Goal: Information Seeking & Learning: Find contact information

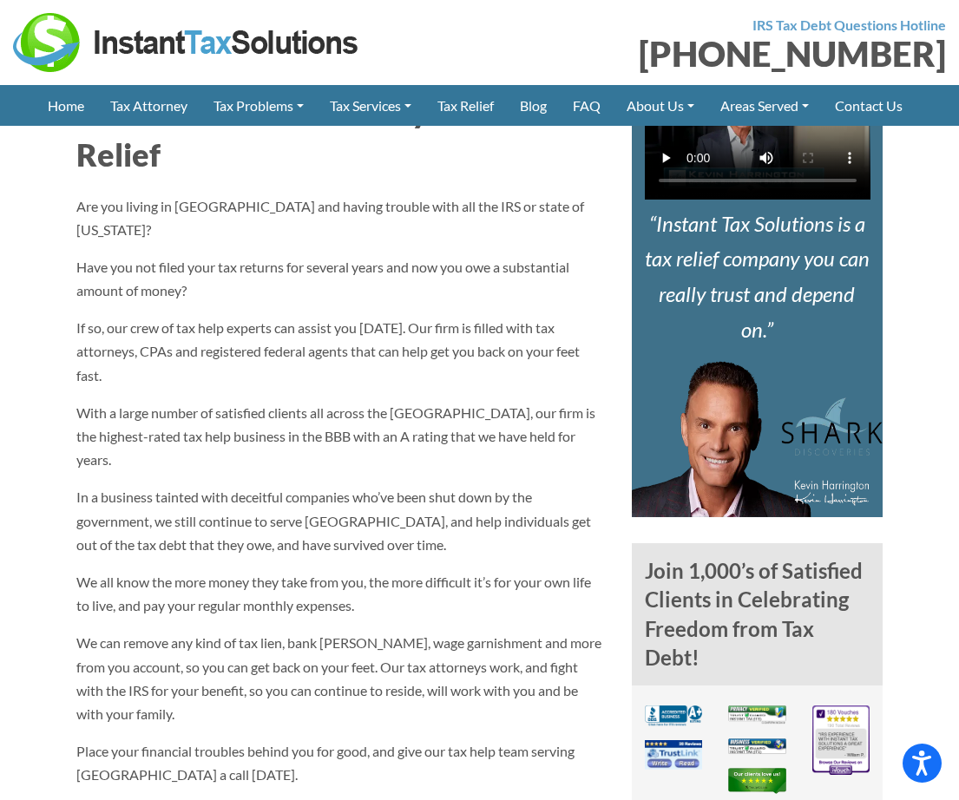
scroll to position [695, 0]
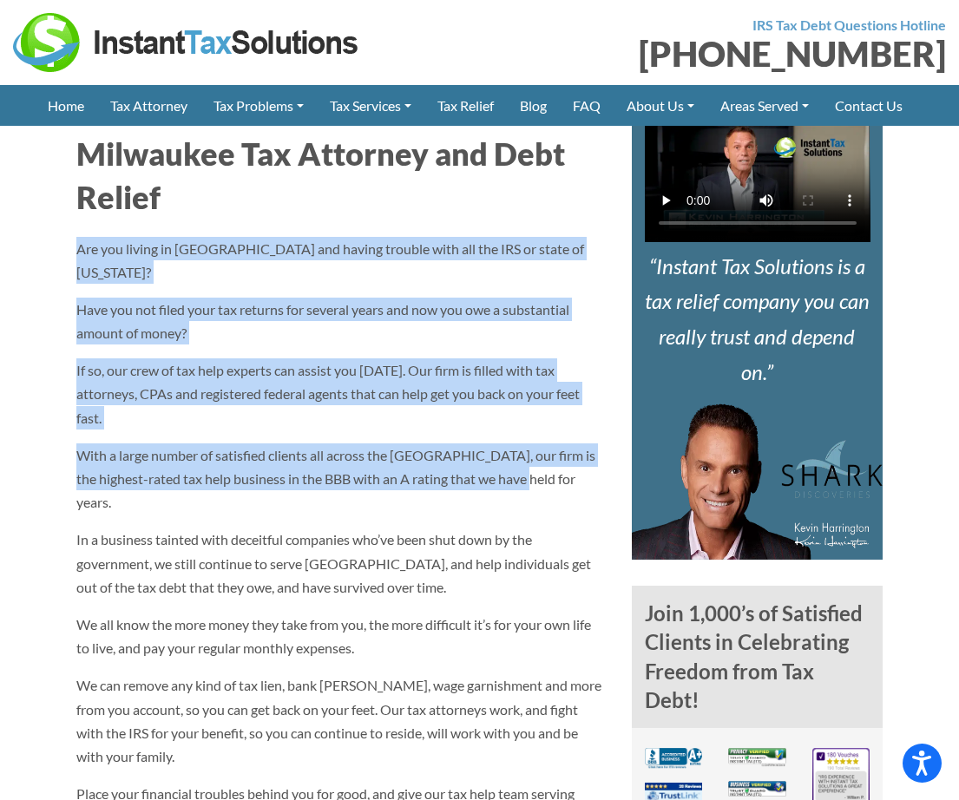
drag, startPoint x: 516, startPoint y: 459, endPoint x: 72, endPoint y: 248, distance: 491.3
copy div "Are you living in Milwaukee and having trouble with all the IRS or state of Wis…"
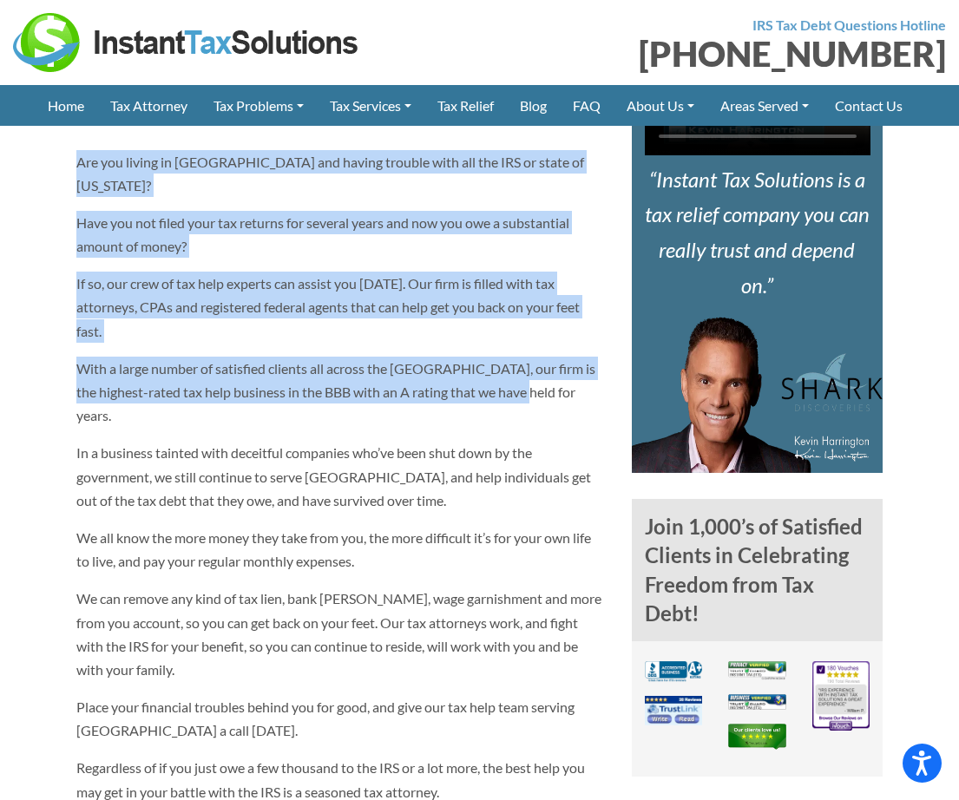
click at [827, 431] on img at bounding box center [758, 395] width 252 height 156
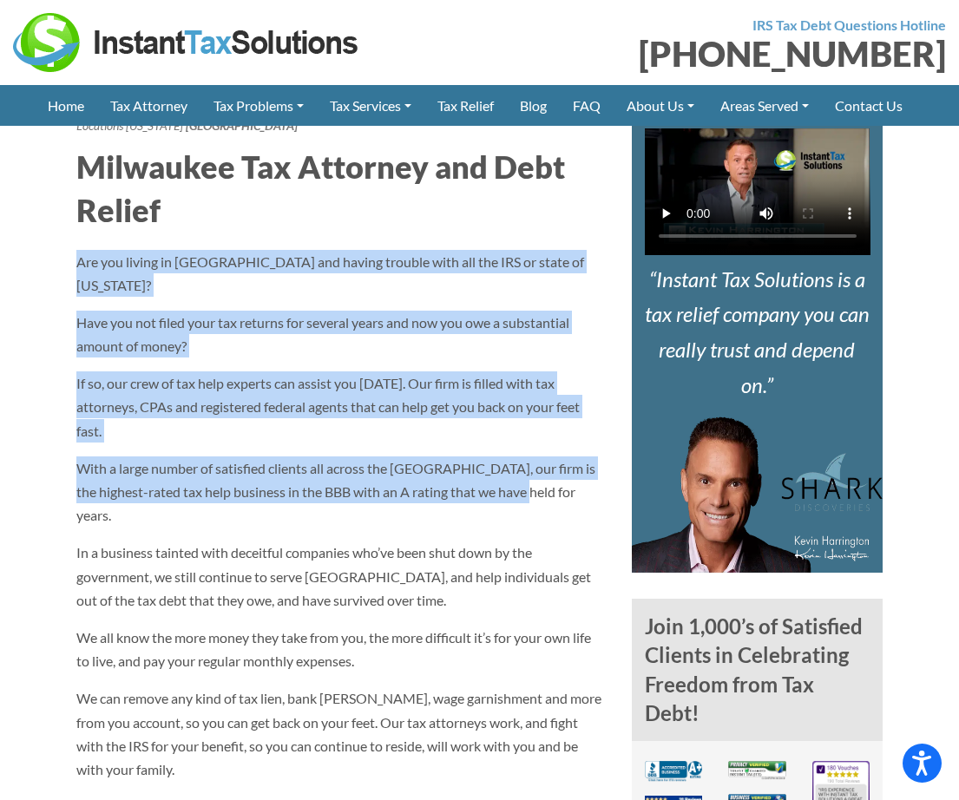
scroll to position [521, 0]
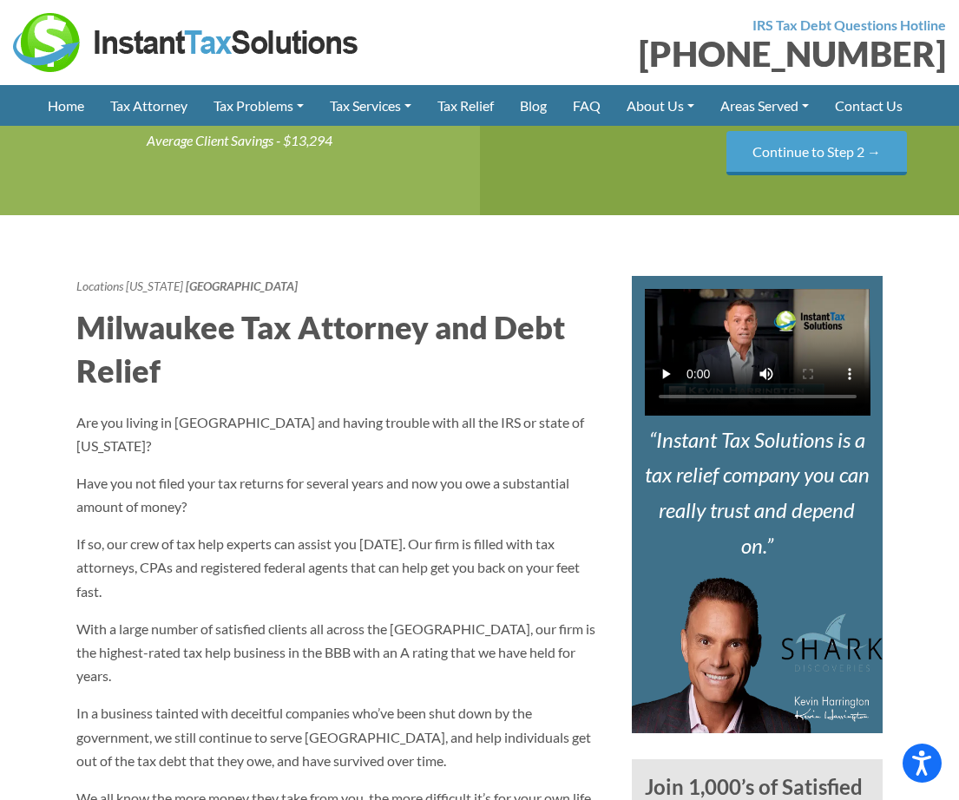
click at [549, 385] on h2 "Milwaukee Tax Attorney and Debt Relief" at bounding box center [341, 350] width 530 height 88
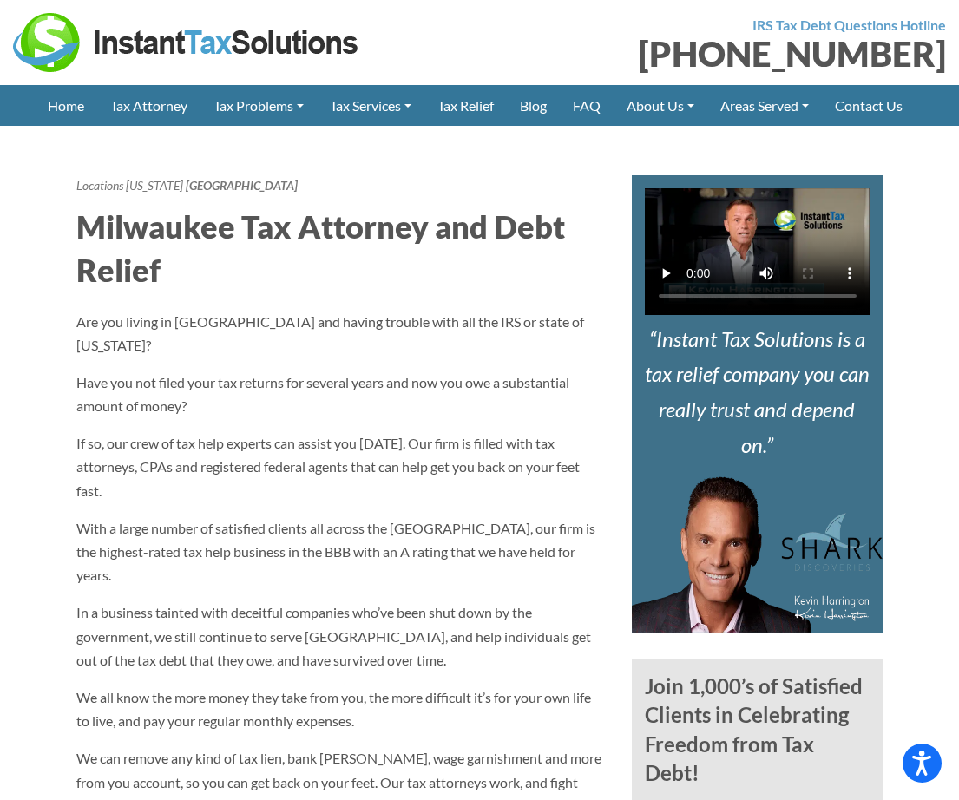
scroll to position [868, 0]
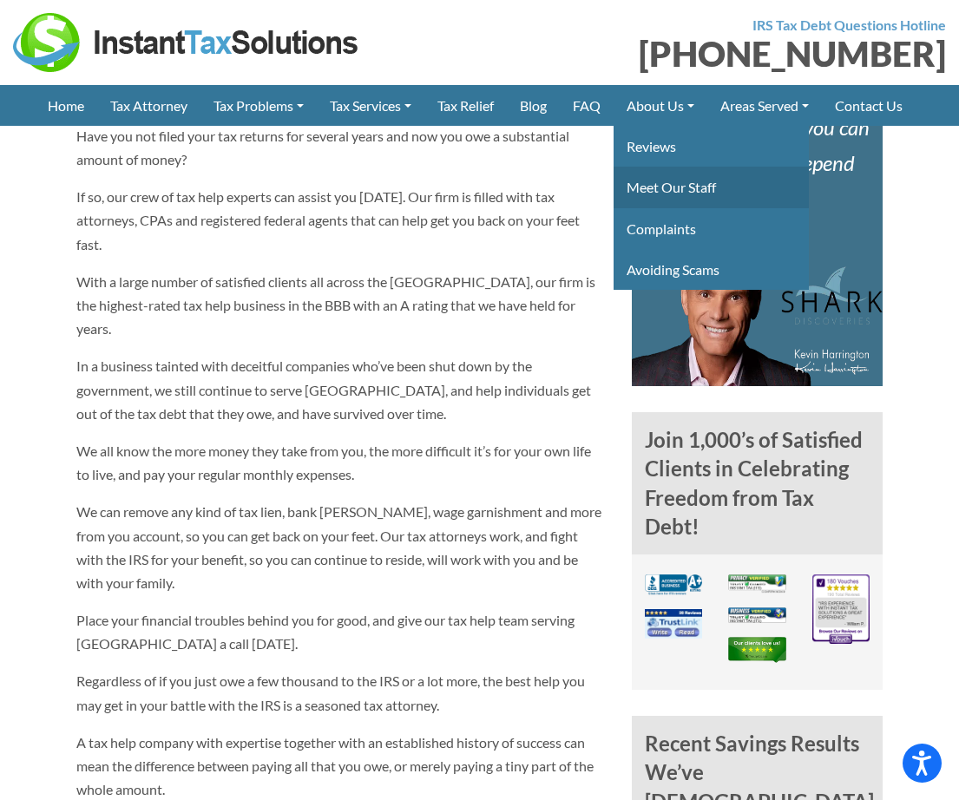
click at [689, 186] on link "Meet Our Staff" at bounding box center [711, 187] width 195 height 41
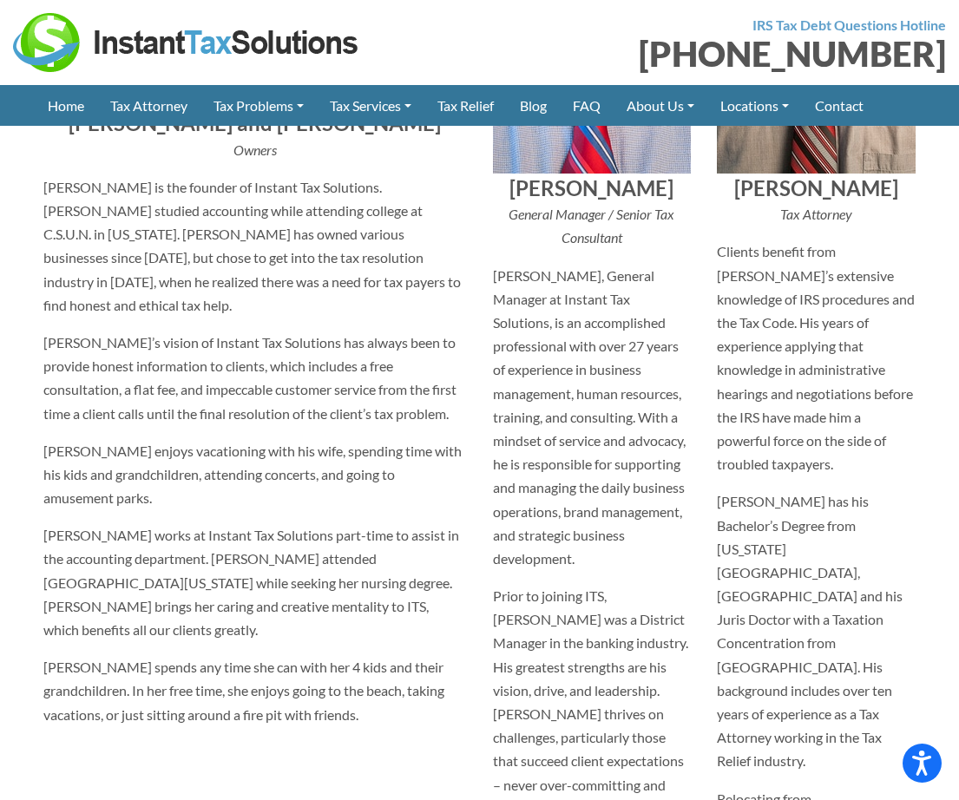
scroll to position [608, 0]
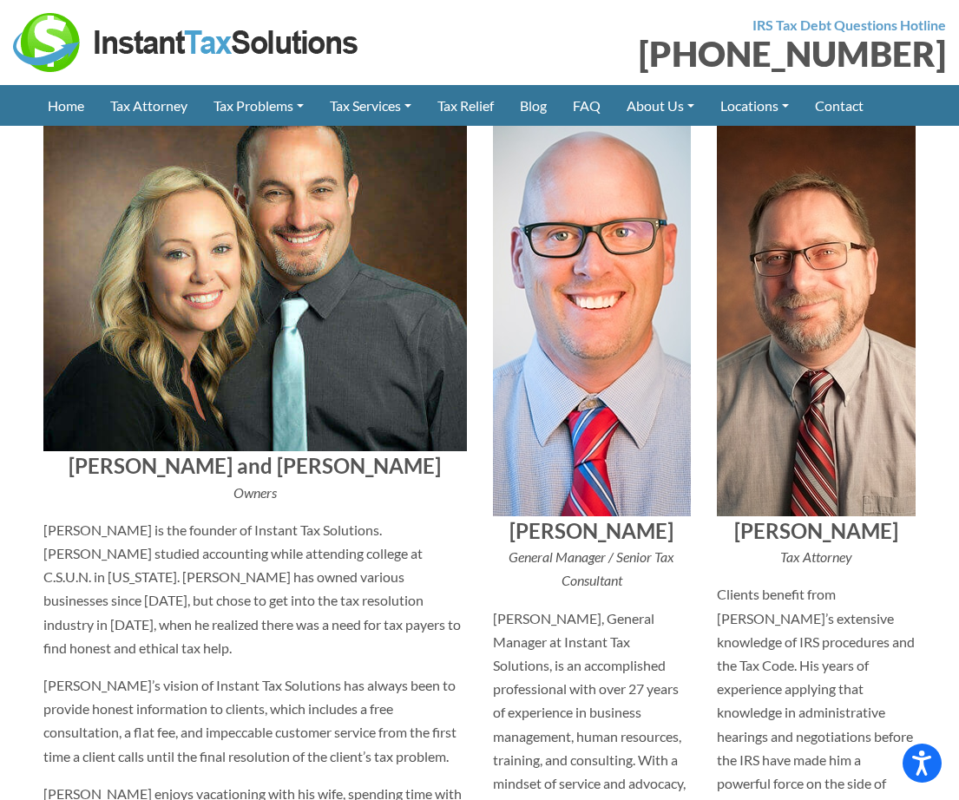
click at [542, 7] on section "IRS Tax Debt Questions Hotline [PHONE_NUMBER]" at bounding box center [479, 42] width 959 height 85
